Goal: Task Accomplishment & Management: Complete application form

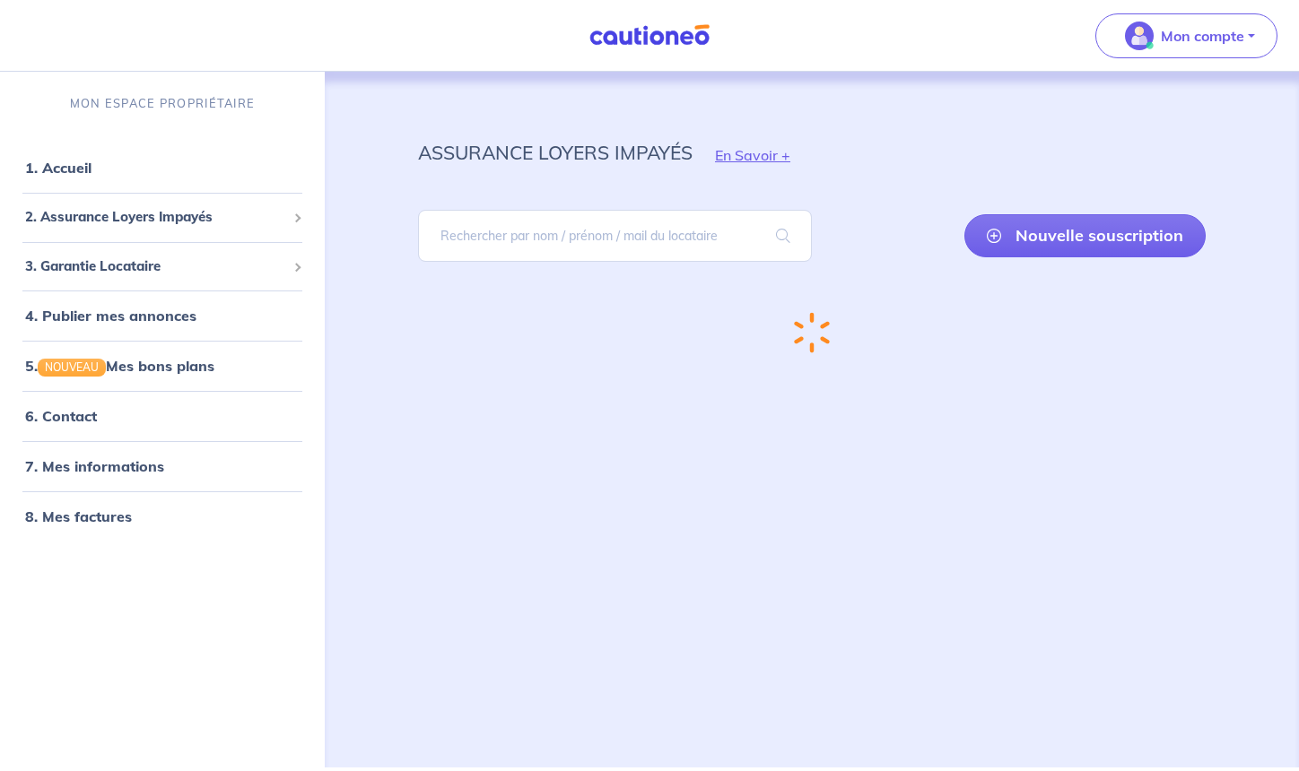
scroll to position [39, 0]
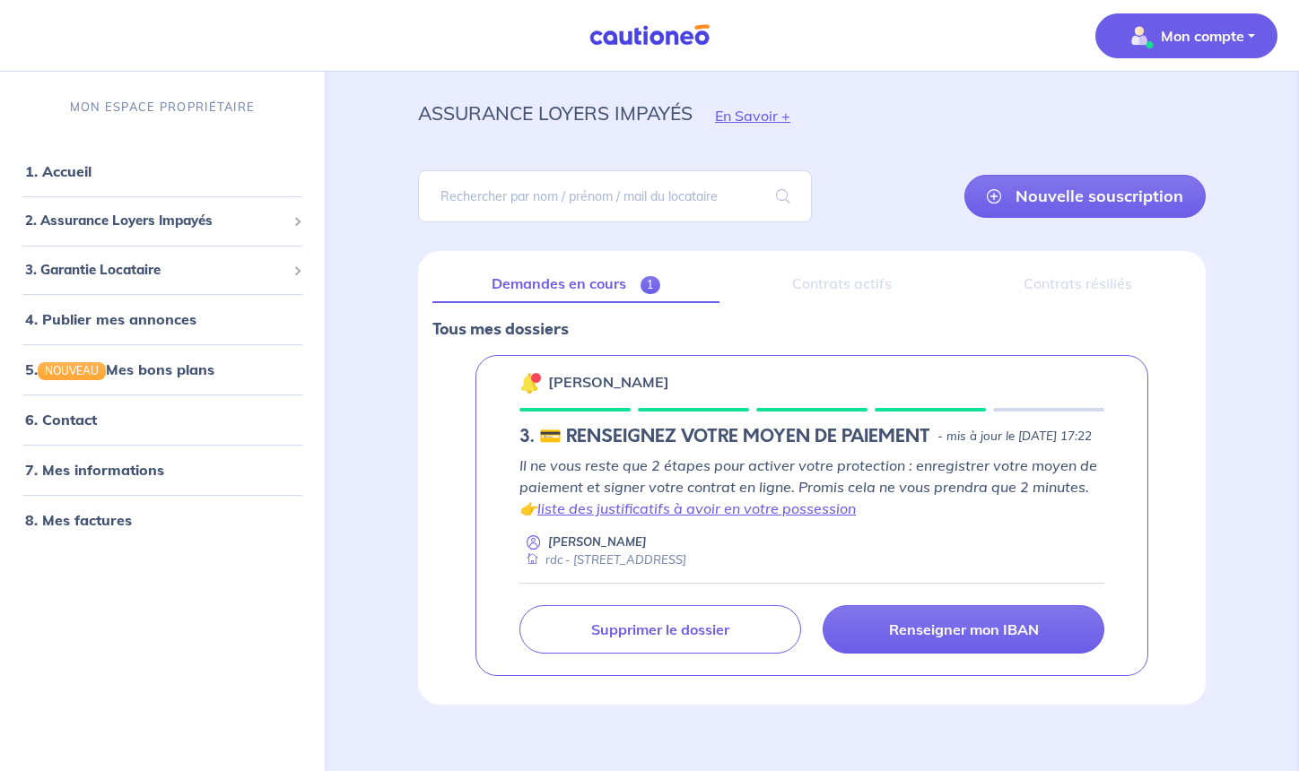
click at [1168, 32] on p "Mon compte" at bounding box center [1202, 36] width 83 height 22
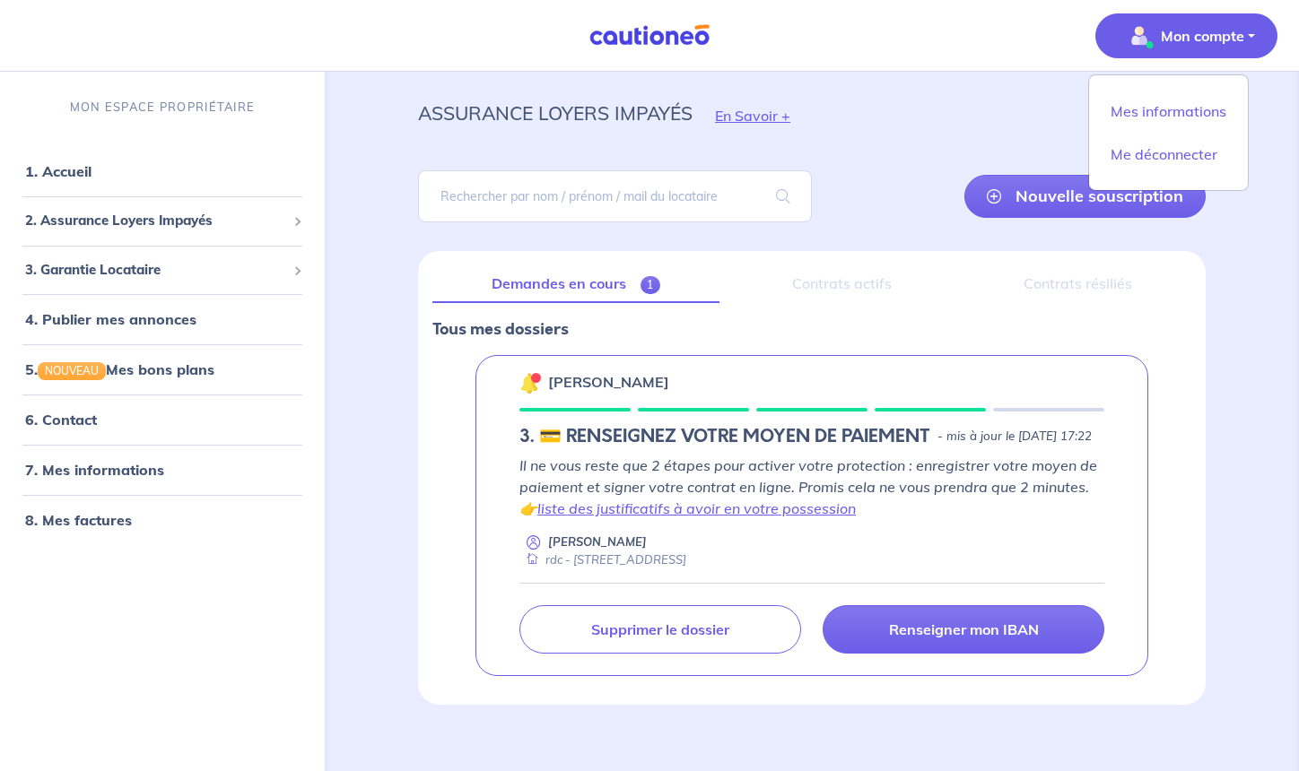
click at [1150, 301] on div "Contrats résiliés" at bounding box center [1078, 285] width 226 height 38
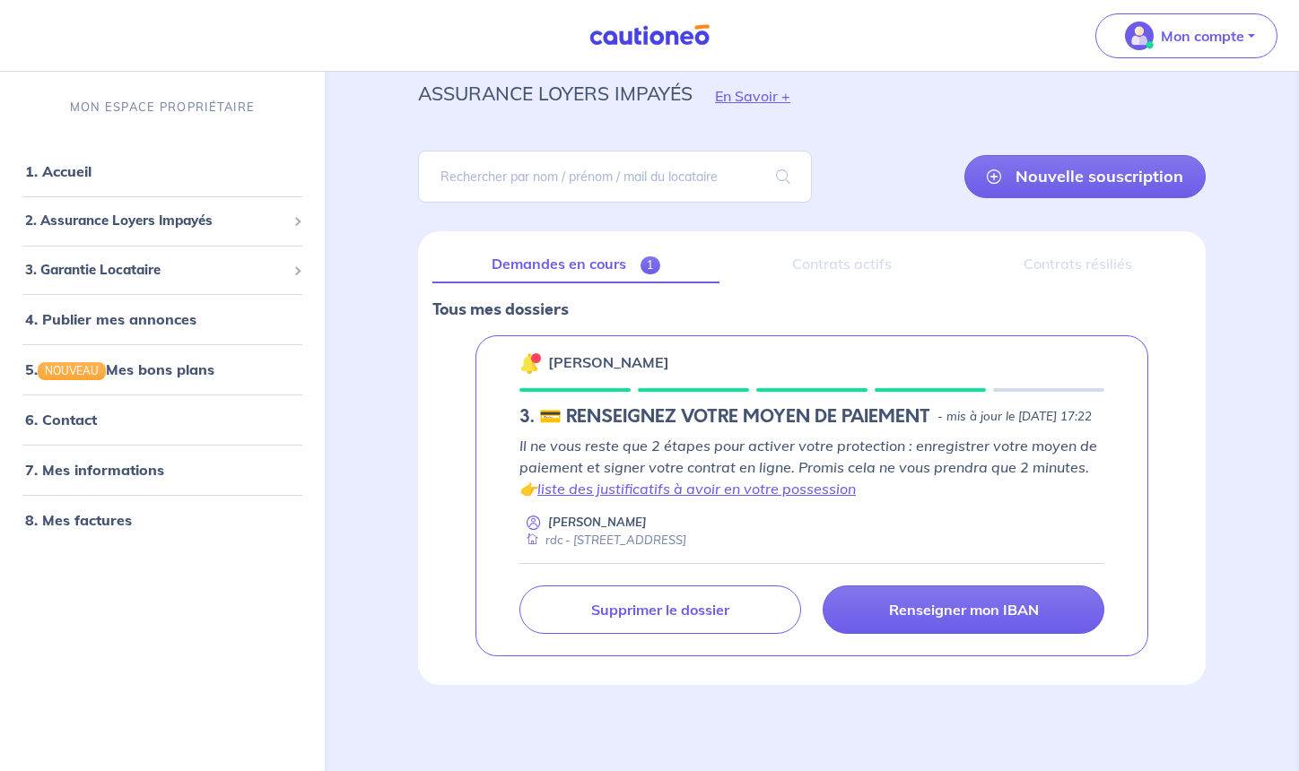
scroll to position [124, 0]
click at [623, 36] on img at bounding box center [649, 35] width 135 height 22
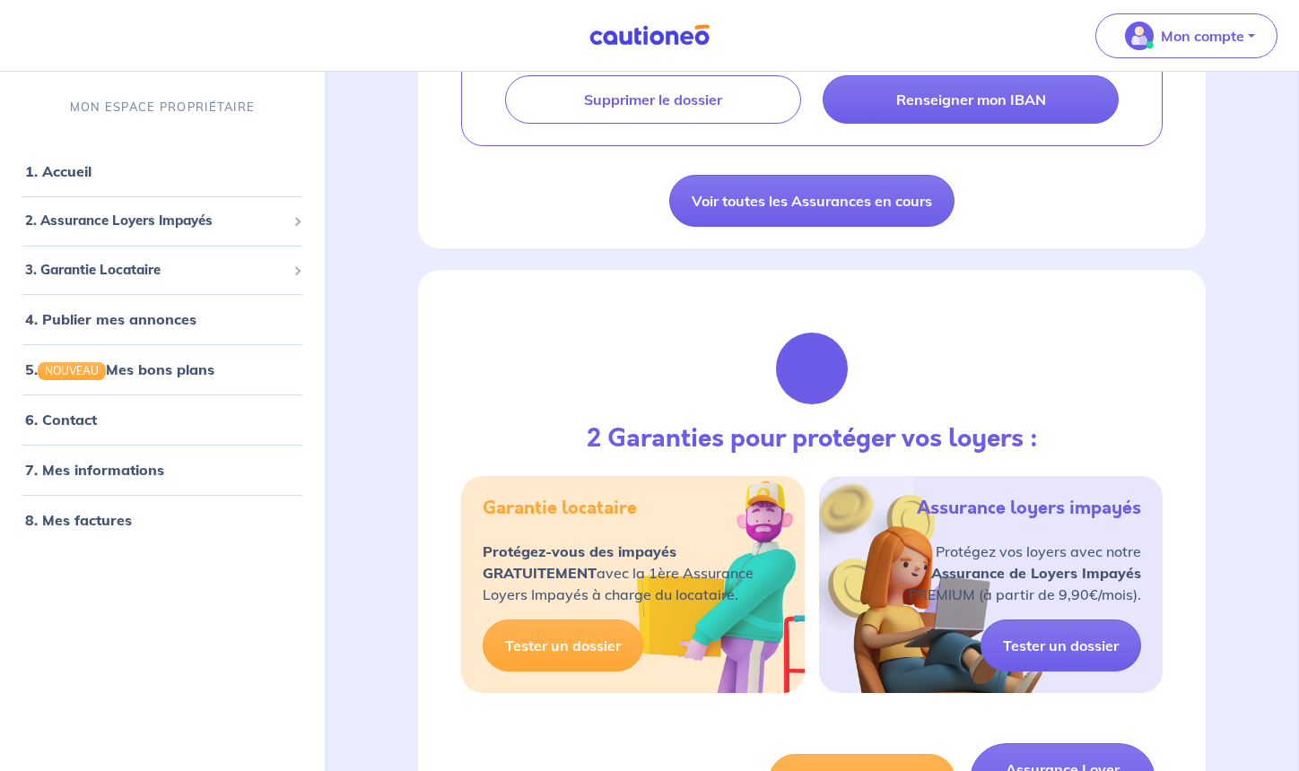
scroll to position [353, 0]
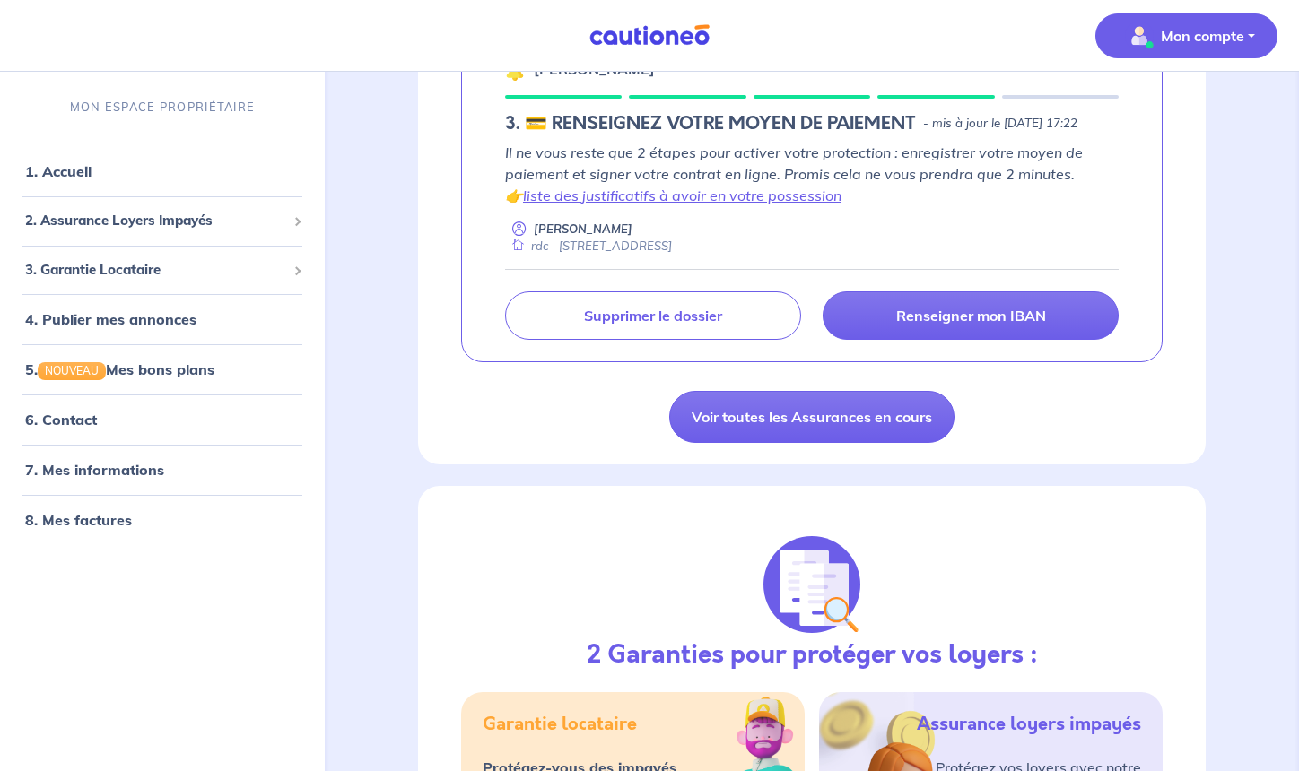
click at [1204, 50] on button "Mon compte" at bounding box center [1186, 35] width 182 height 45
click at [71, 177] on link "1. Accueil" at bounding box center [57, 171] width 65 height 18
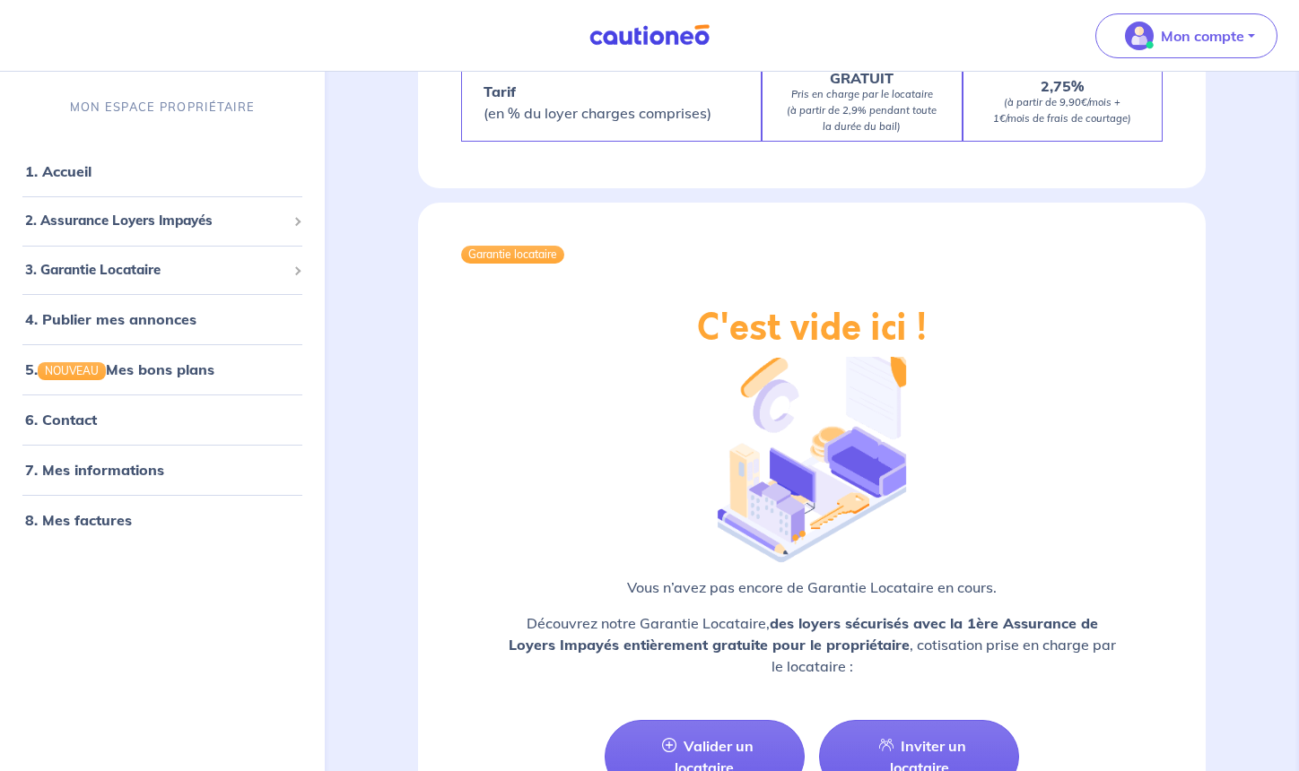
scroll to position [2132, 0]
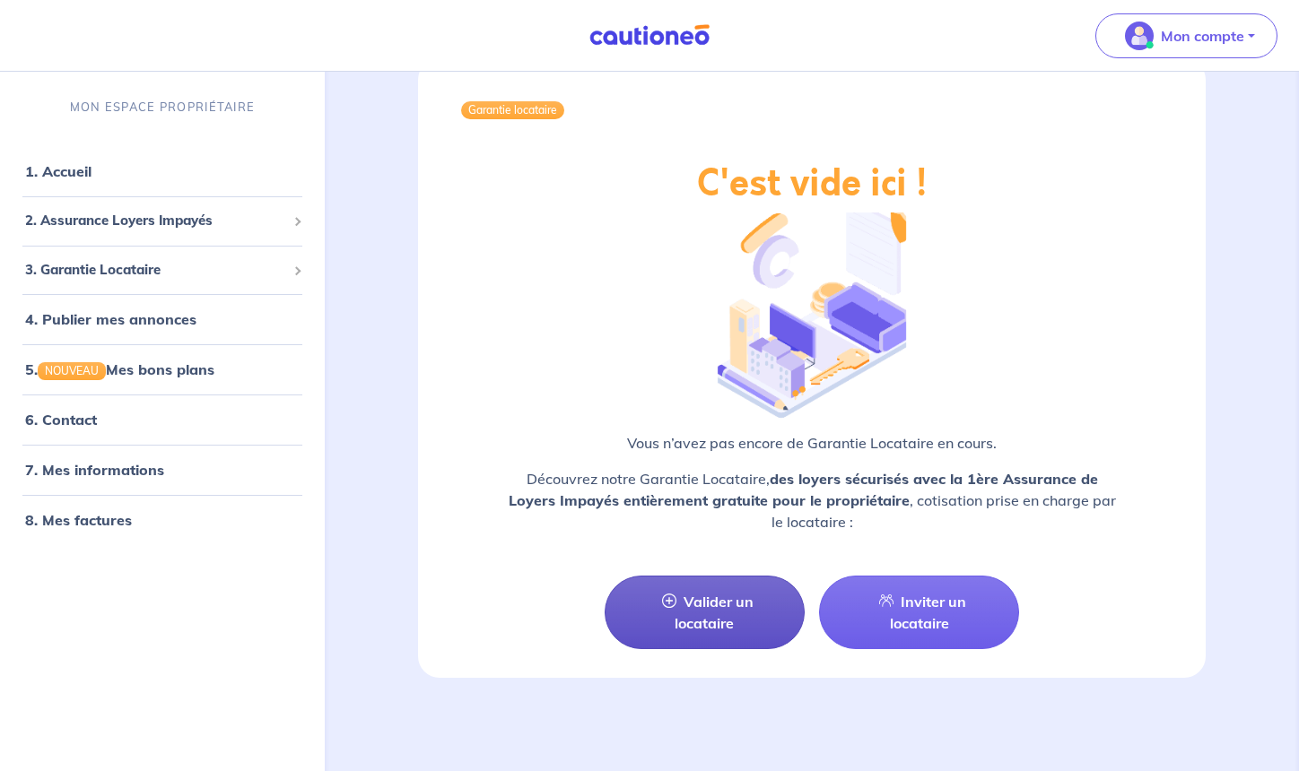
click at [691, 576] on link "Valider un locataire" at bounding box center [705, 613] width 200 height 74
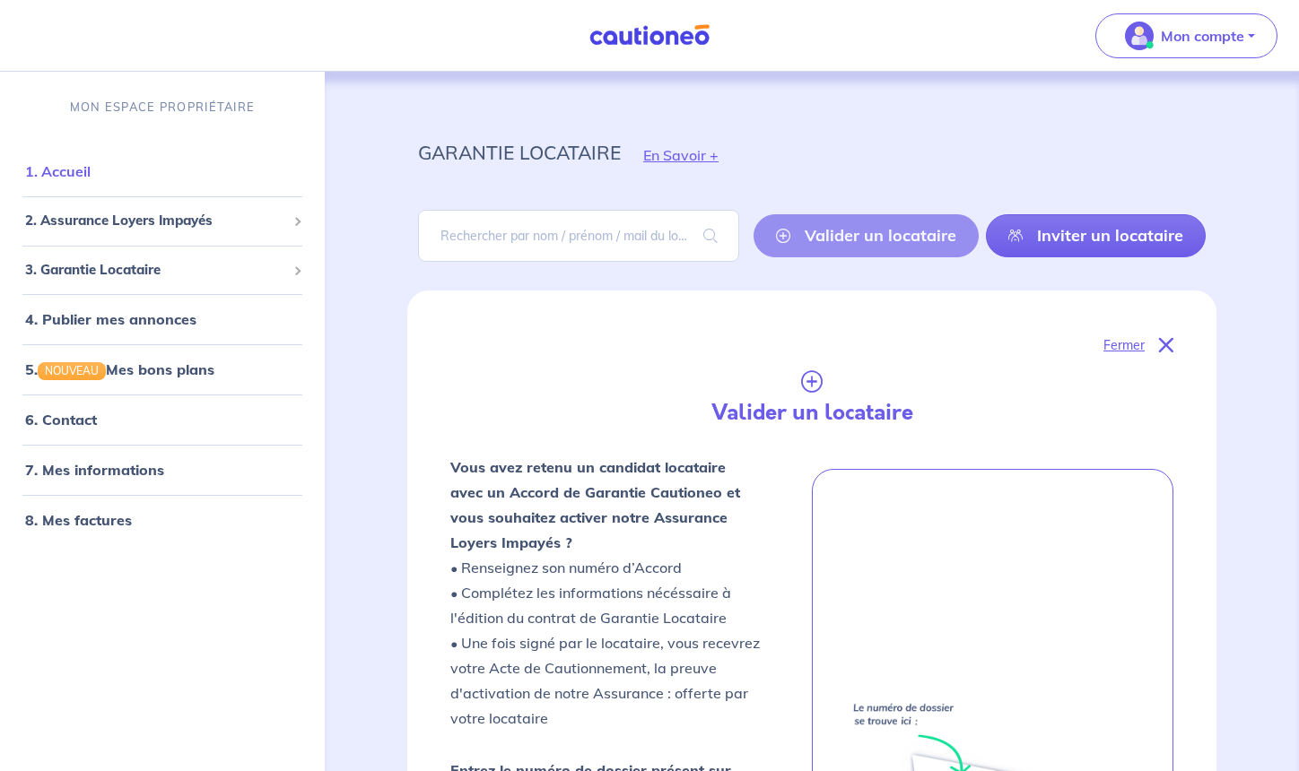
click at [68, 164] on link "1. Accueil" at bounding box center [57, 171] width 65 height 18
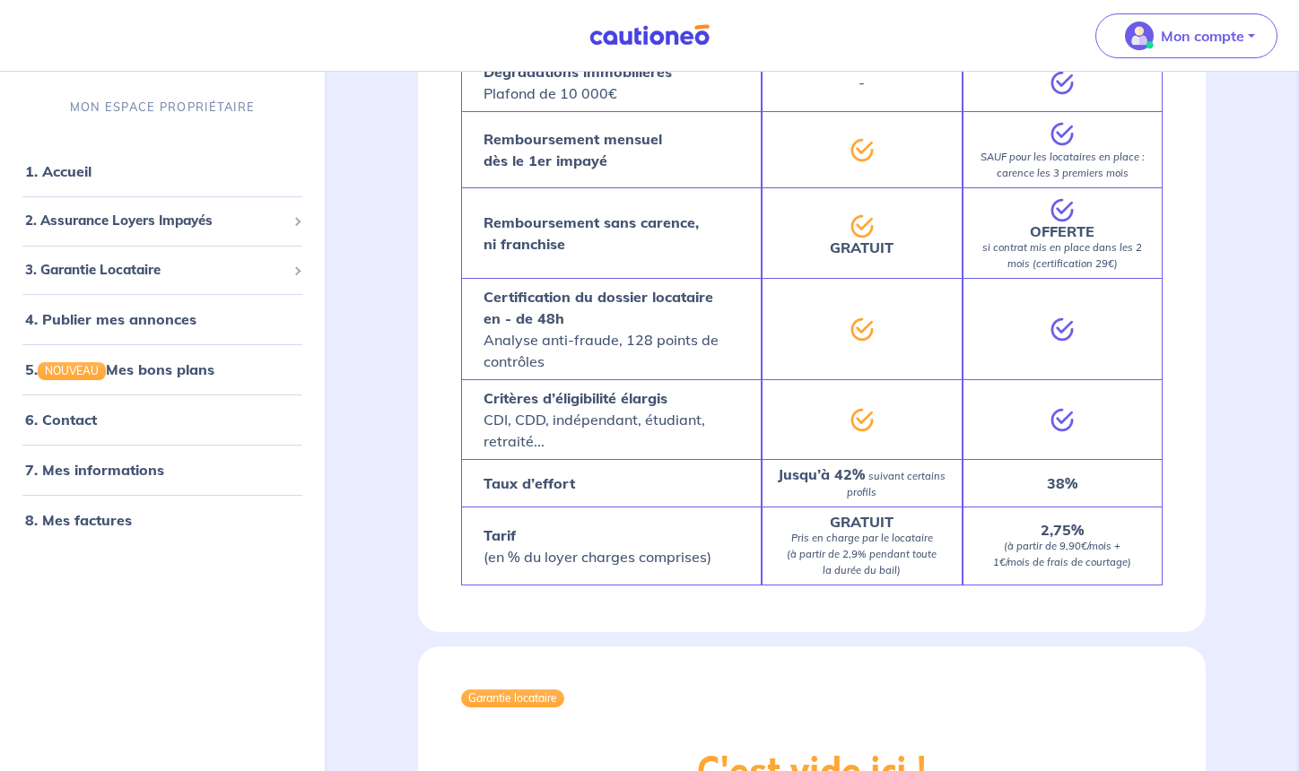
scroll to position [1105, 0]
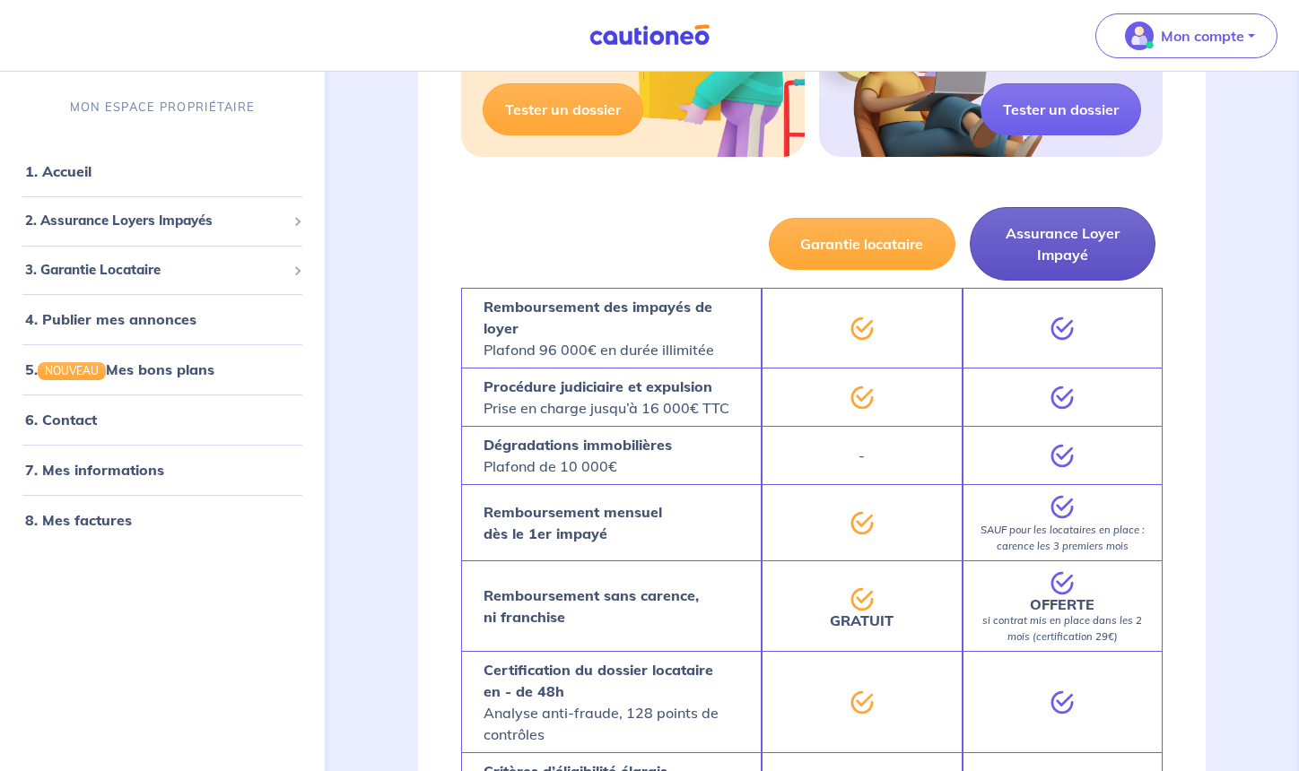
click at [1071, 266] on button "Assurance Loyer Impayé" at bounding box center [1063, 244] width 186 height 74
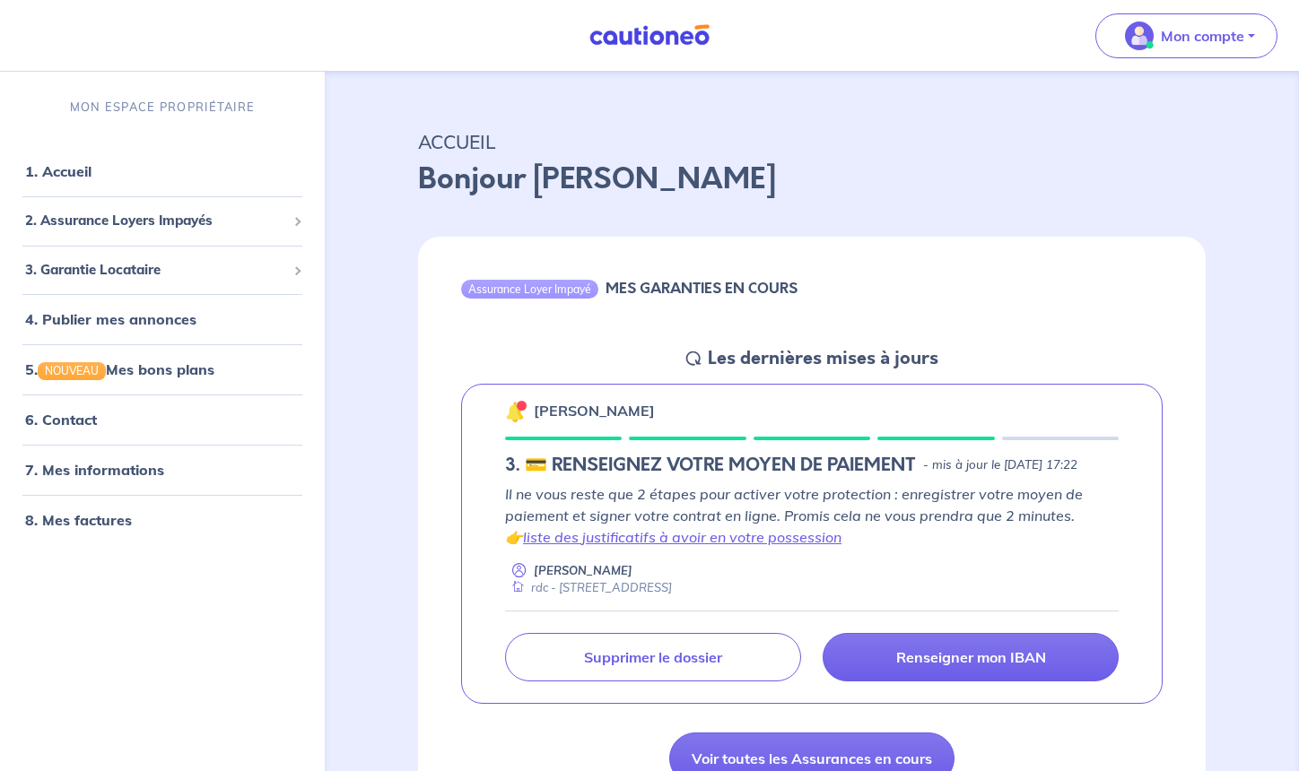
scroll to position [230, 0]
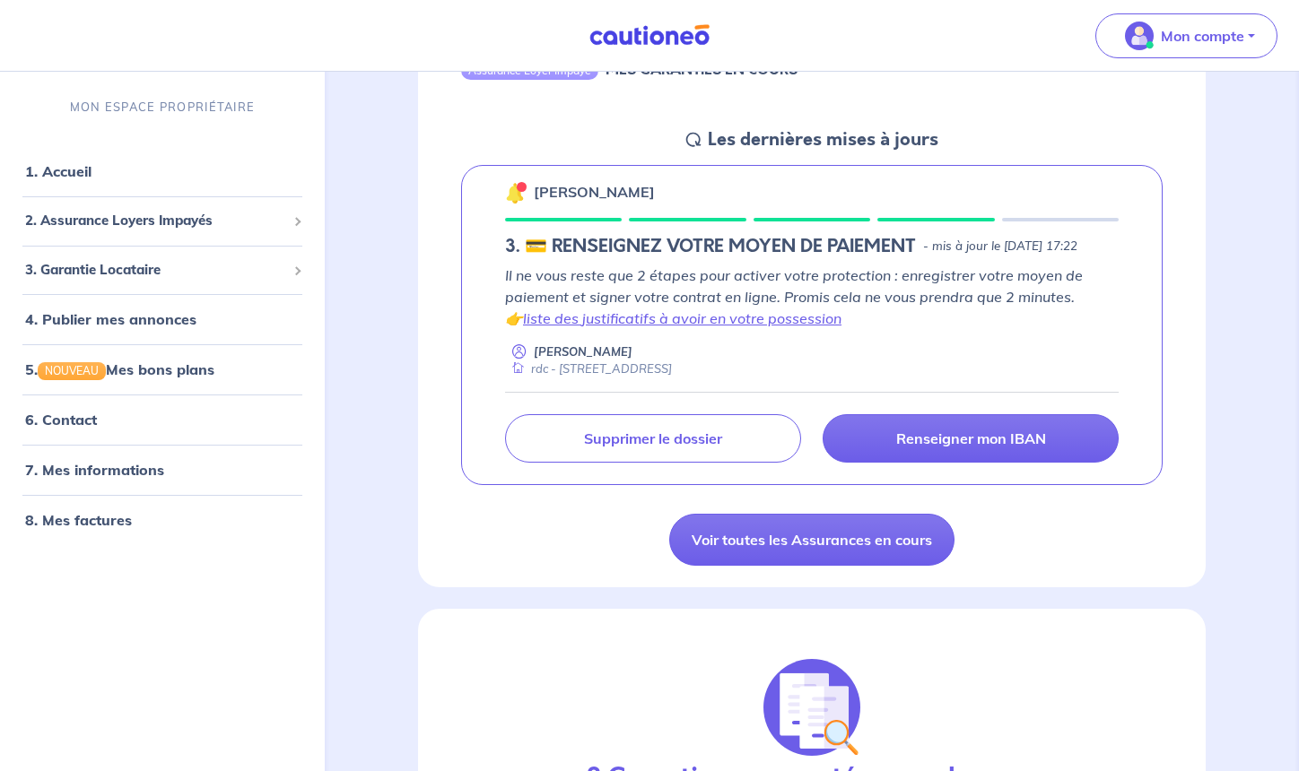
drag, startPoint x: 972, startPoint y: 447, endPoint x: 976, endPoint y: 402, distance: 45.1
click at [972, 447] on link "Renseigner mon IBAN" at bounding box center [971, 438] width 296 height 48
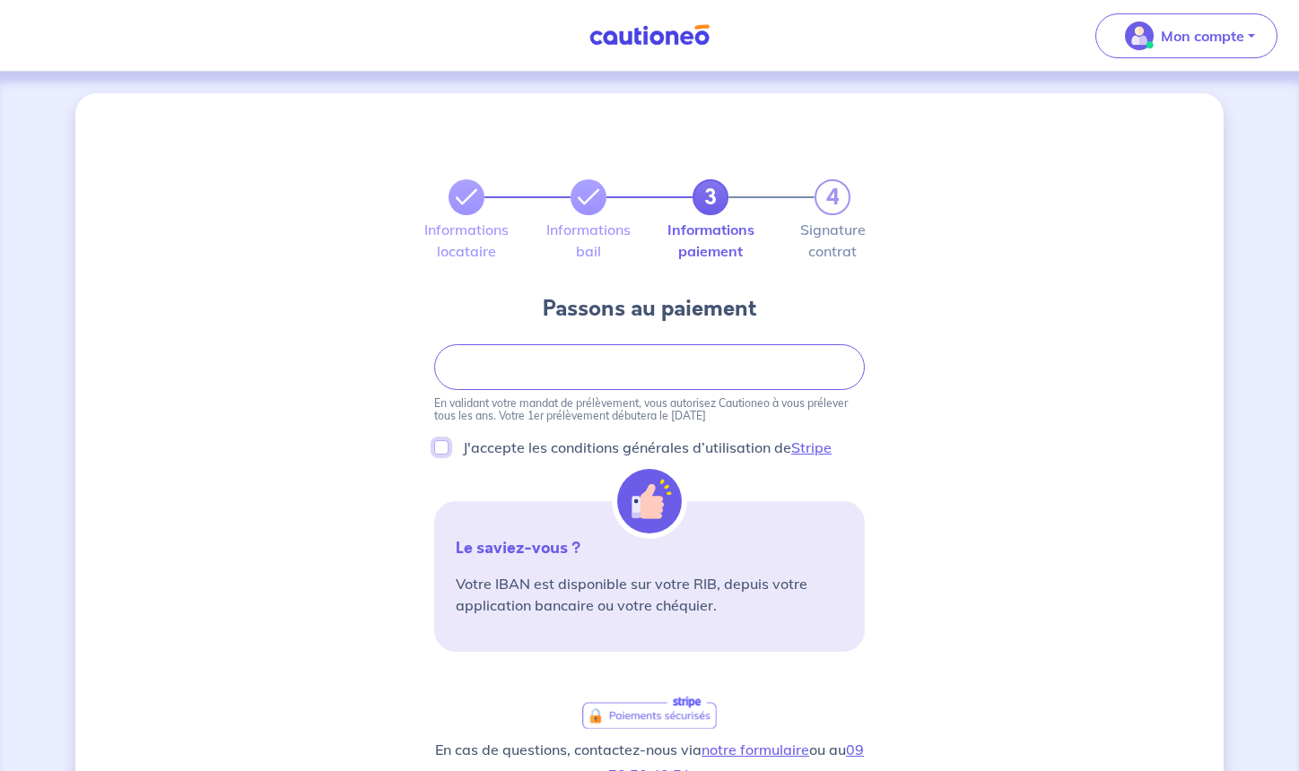
click at [443, 449] on input "J'accepte les conditions générales d’utilisation de Stripe" at bounding box center [441, 447] width 14 height 14
checkbox input "true"
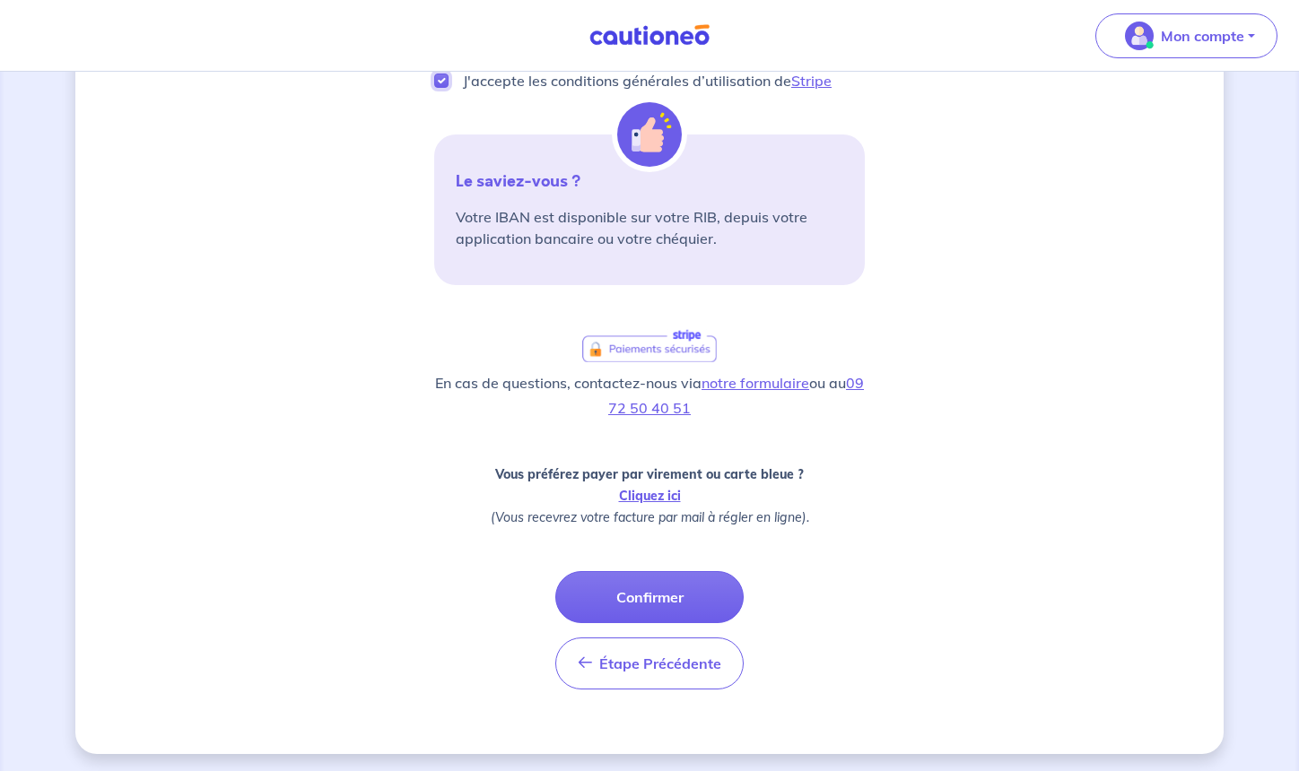
scroll to position [371, 0]
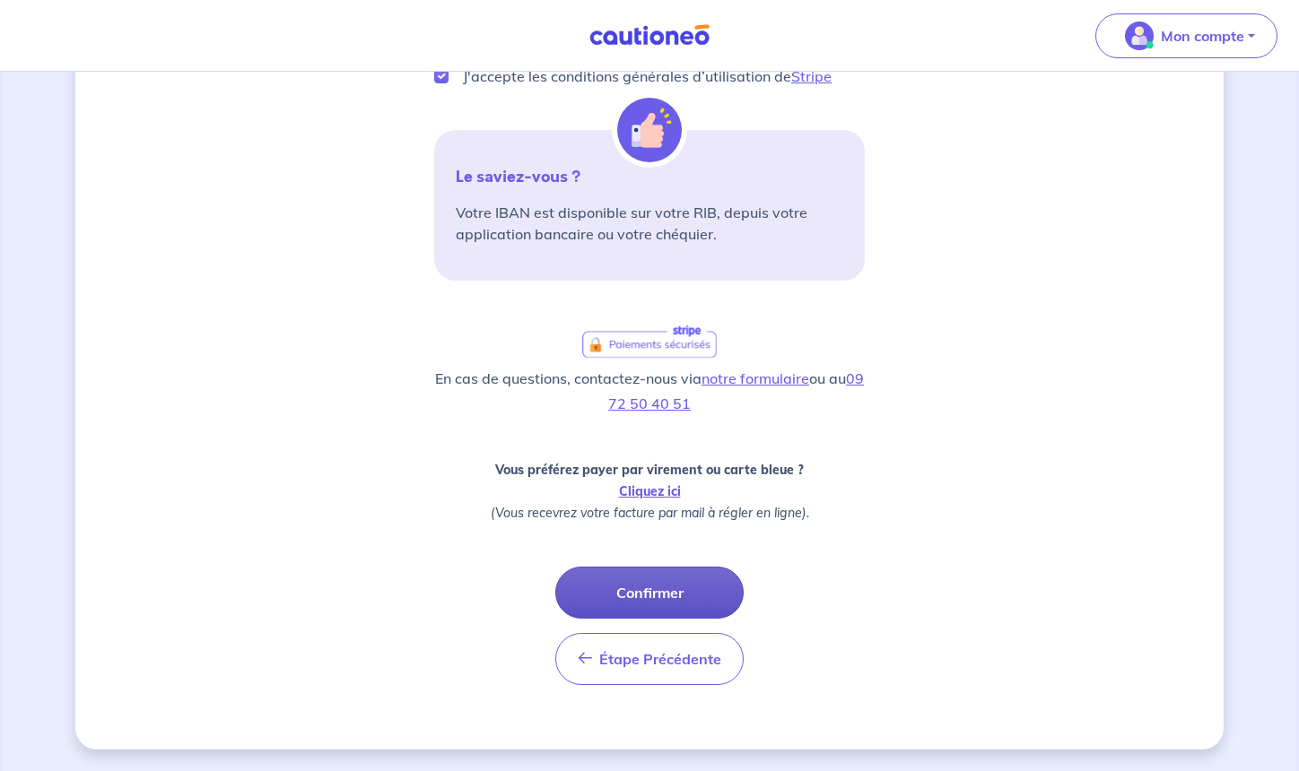
click at [632, 579] on button "Confirmer" at bounding box center [649, 593] width 188 height 52
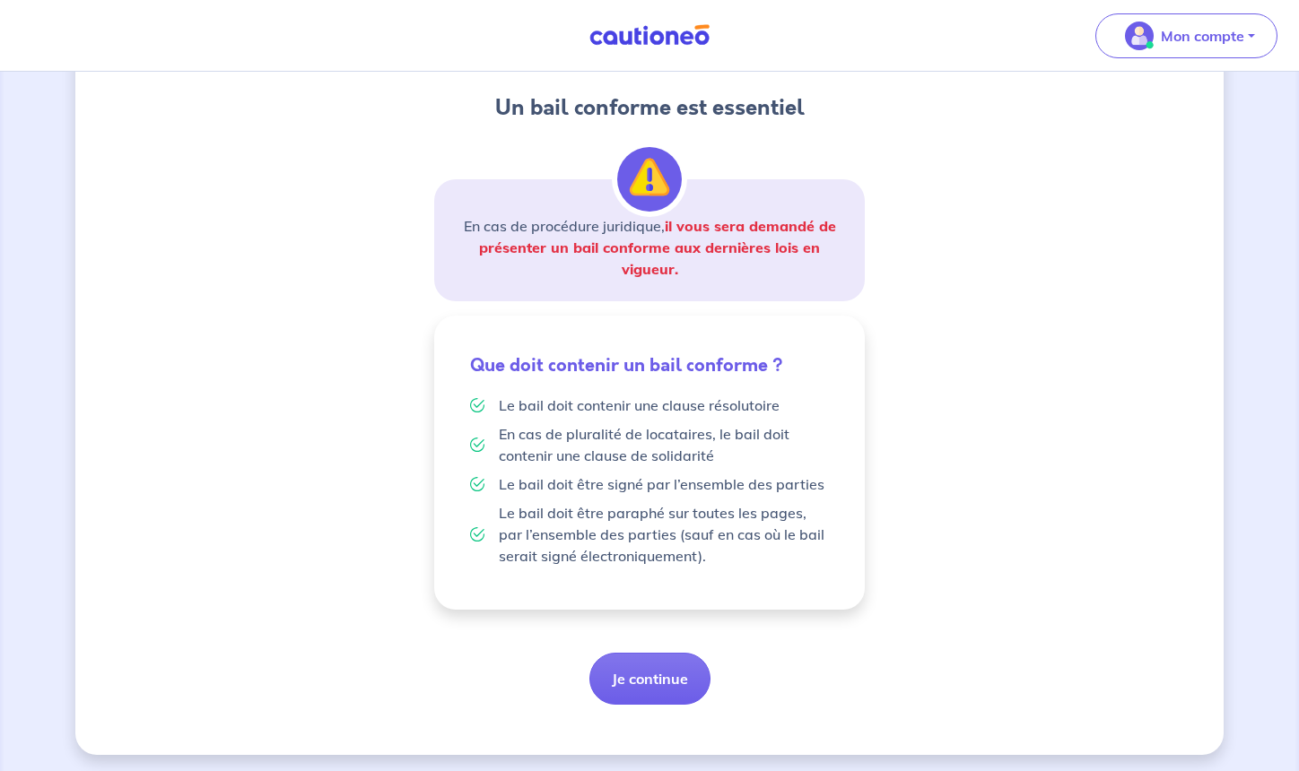
scroll to position [214, 0]
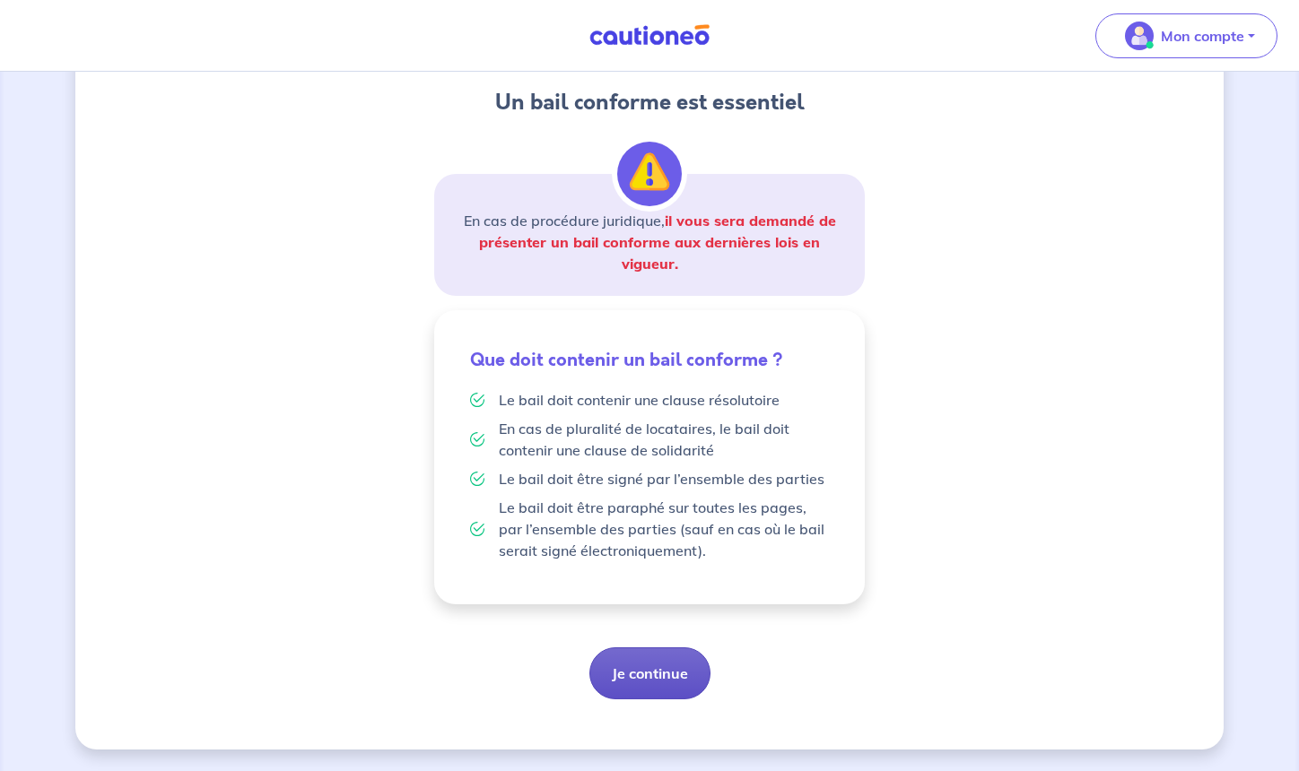
click at [657, 667] on button "Je continue" at bounding box center [649, 674] width 121 height 52
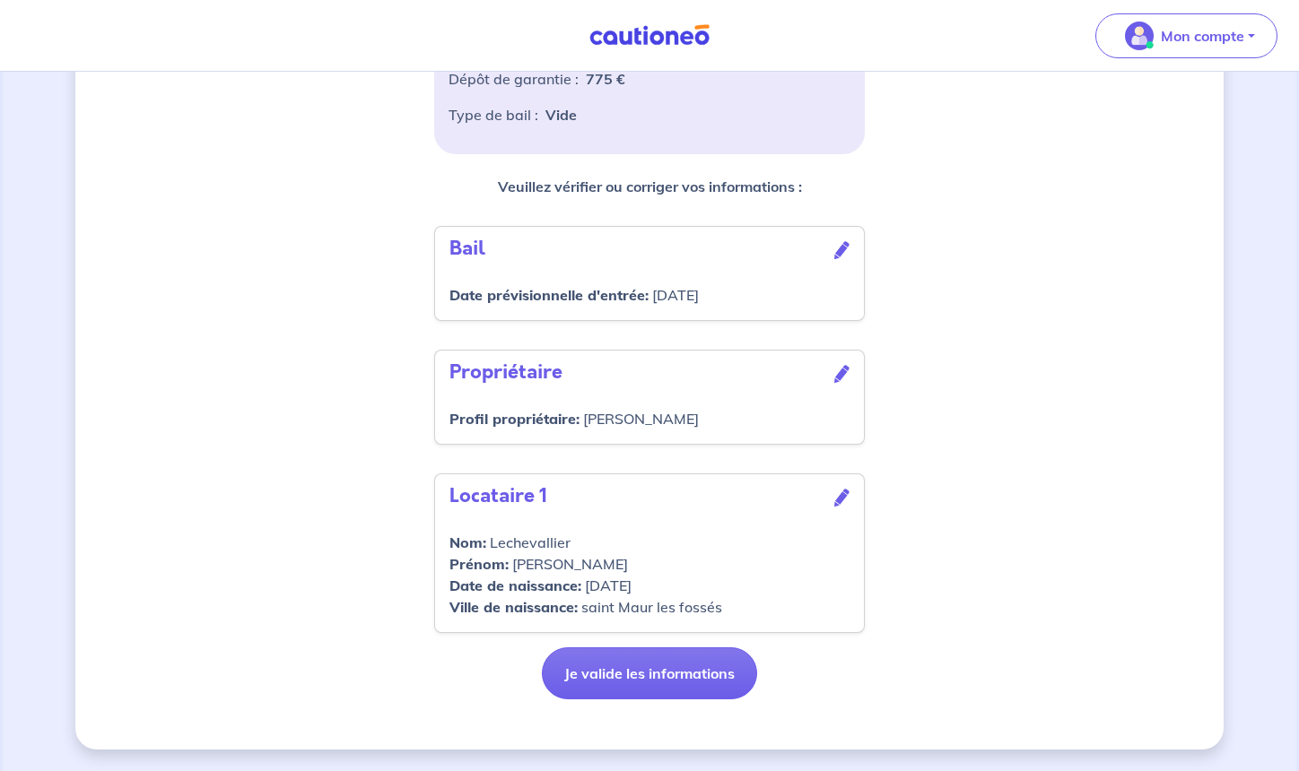
scroll to position [470, 0]
click at [659, 668] on button "Je valide les informations" at bounding box center [649, 674] width 215 height 52
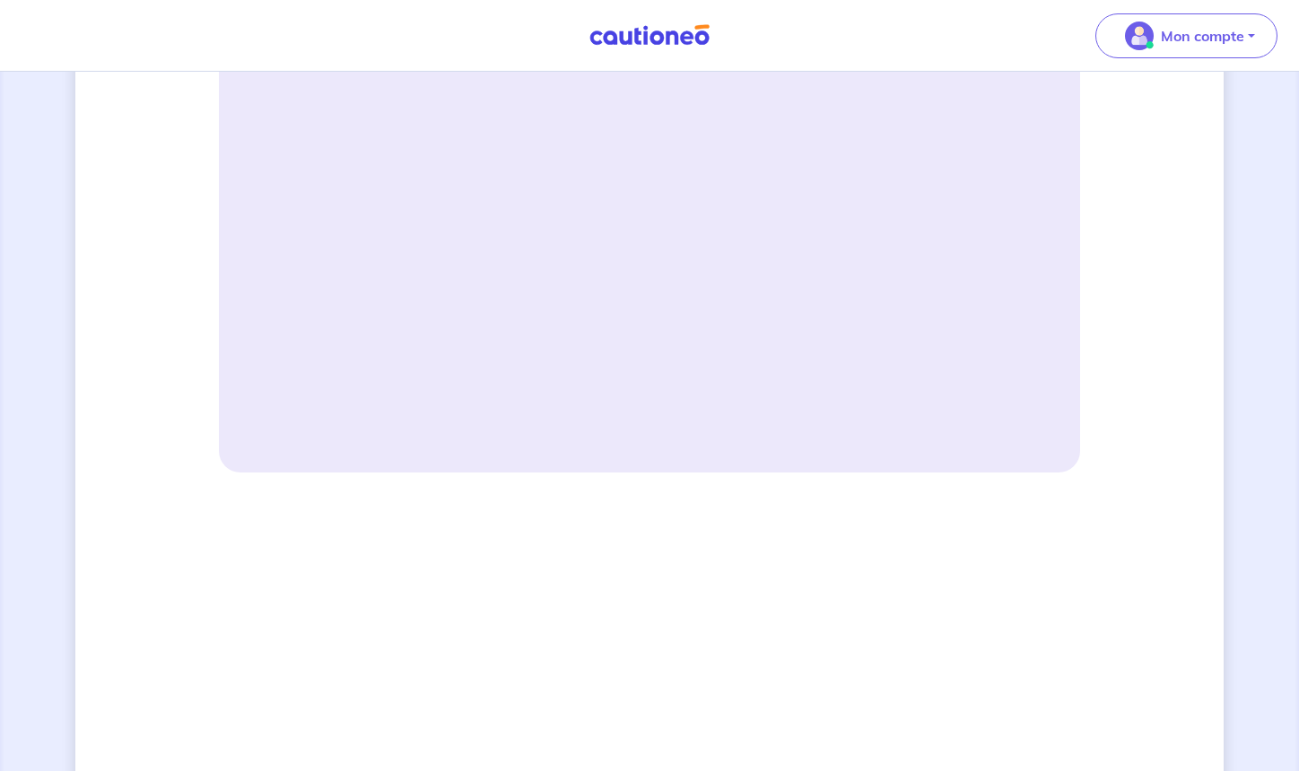
scroll to position [397, 0]
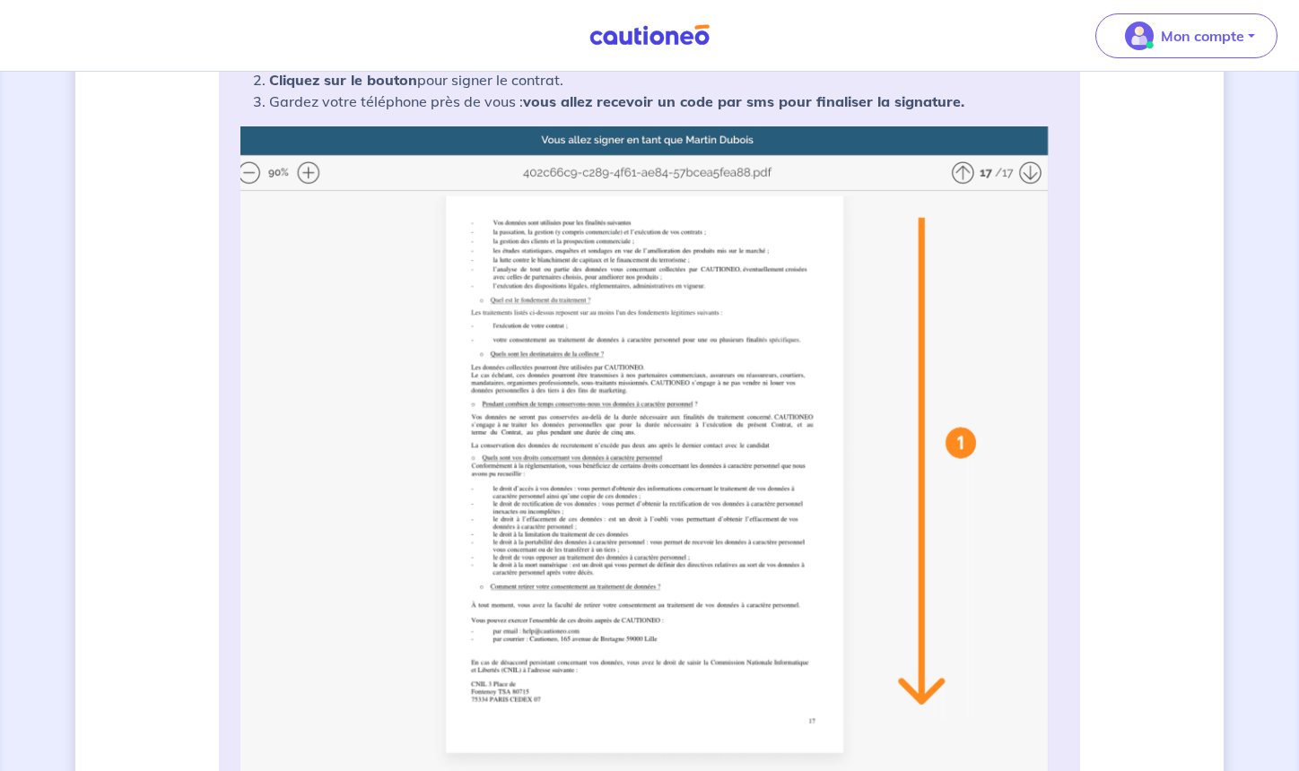
click at [721, 238] on img at bounding box center [649, 482] width 818 height 712
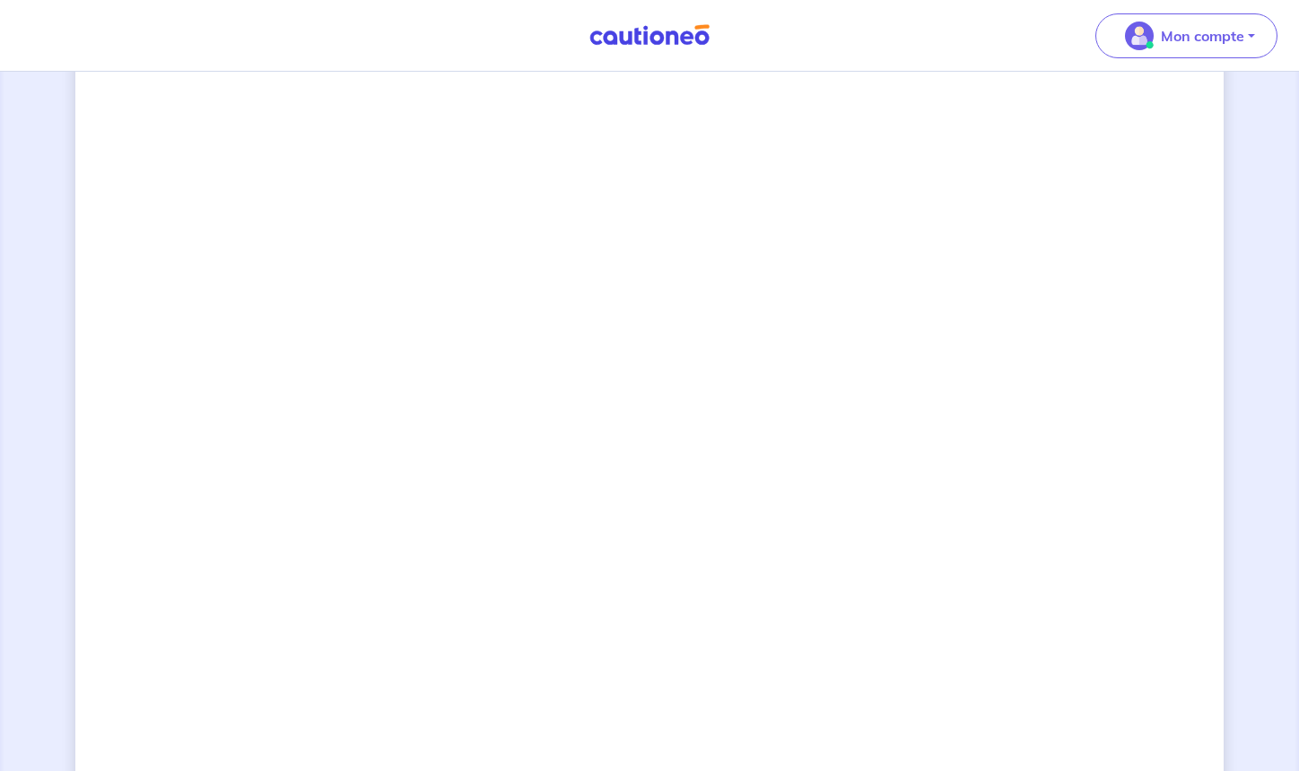
scroll to position [1273, 0]
